Goal: Transaction & Acquisition: Subscribe to service/newsletter

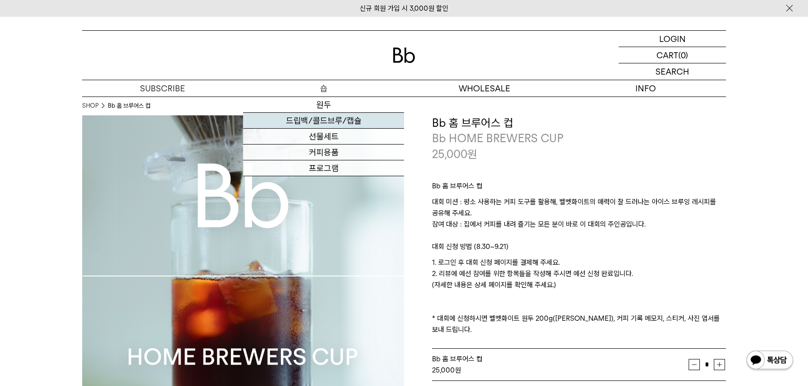
click at [333, 122] on link "드립백/콜드브루/캡슐" at bounding box center [323, 121] width 161 height 16
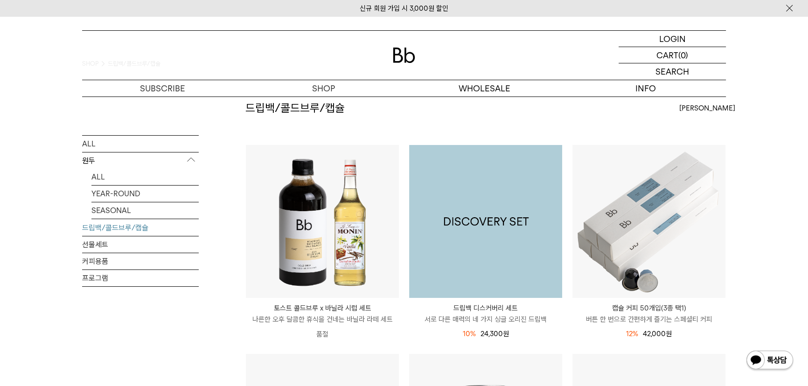
scroll to position [42, 0]
click at [480, 208] on img at bounding box center [485, 221] width 153 height 153
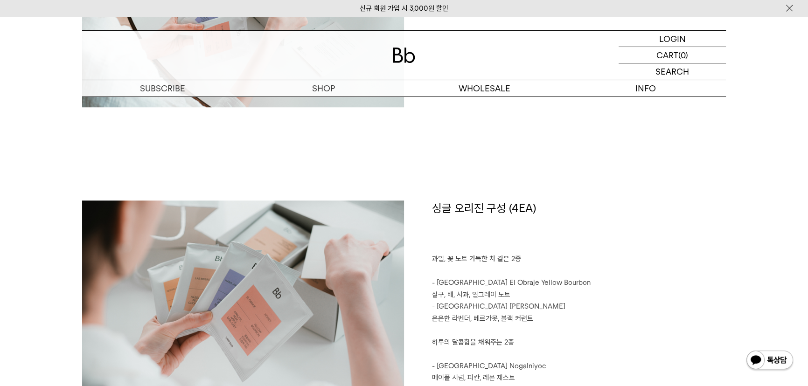
scroll to position [975, 0]
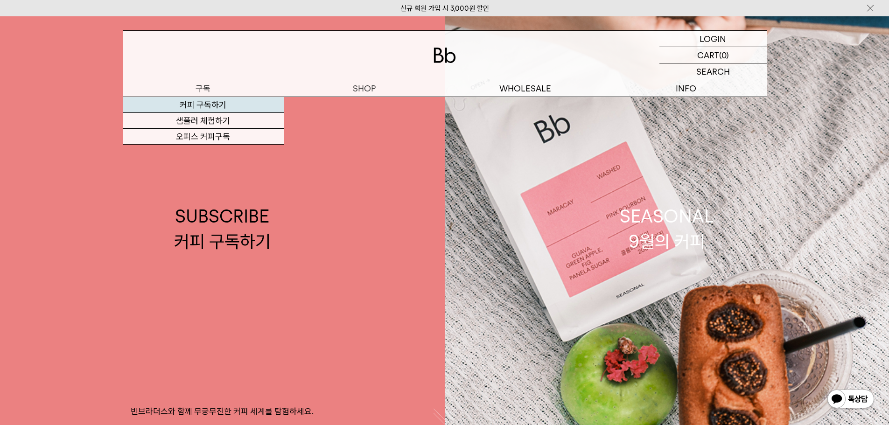
click at [190, 107] on link "커피 구독하기" at bounding box center [203, 105] width 161 height 16
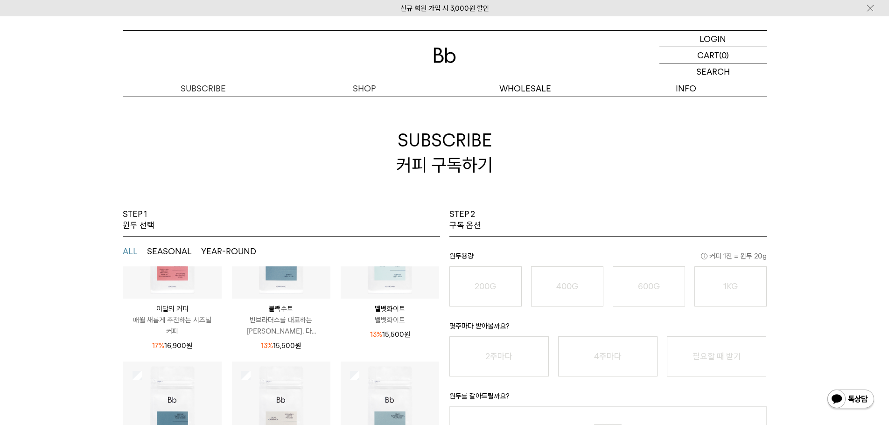
scroll to position [76, 0]
